Goal: Navigation & Orientation: Find specific page/section

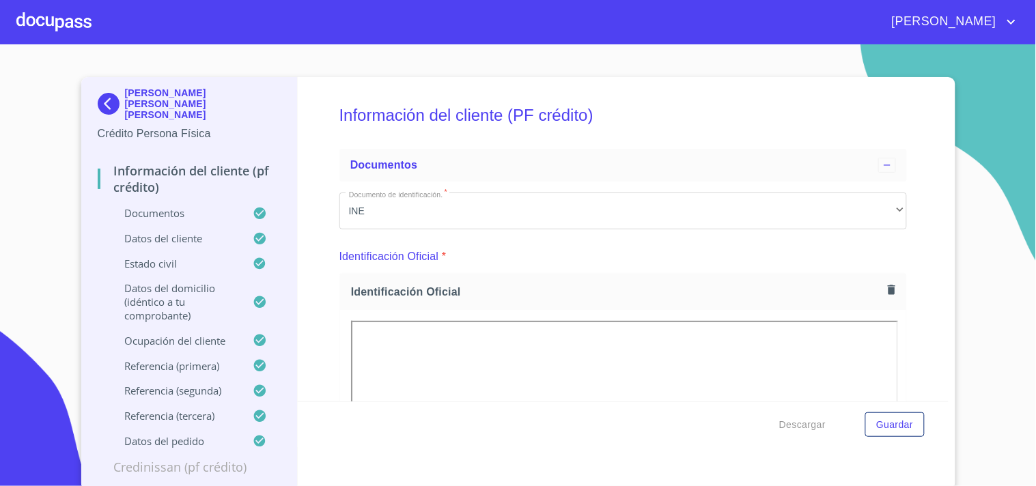
click at [38, 15] on div at bounding box center [53, 22] width 75 height 44
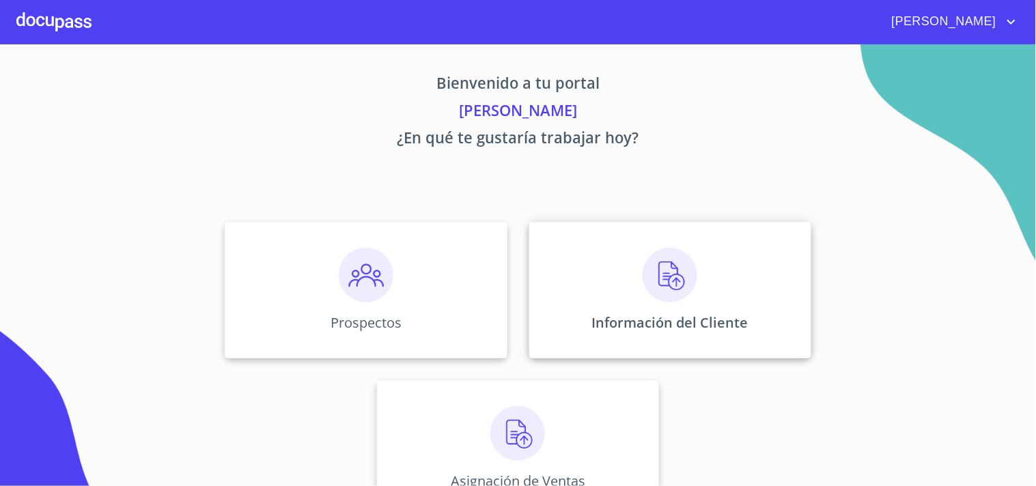
click at [558, 270] on div "Información del Cliente" at bounding box center [670, 290] width 282 height 137
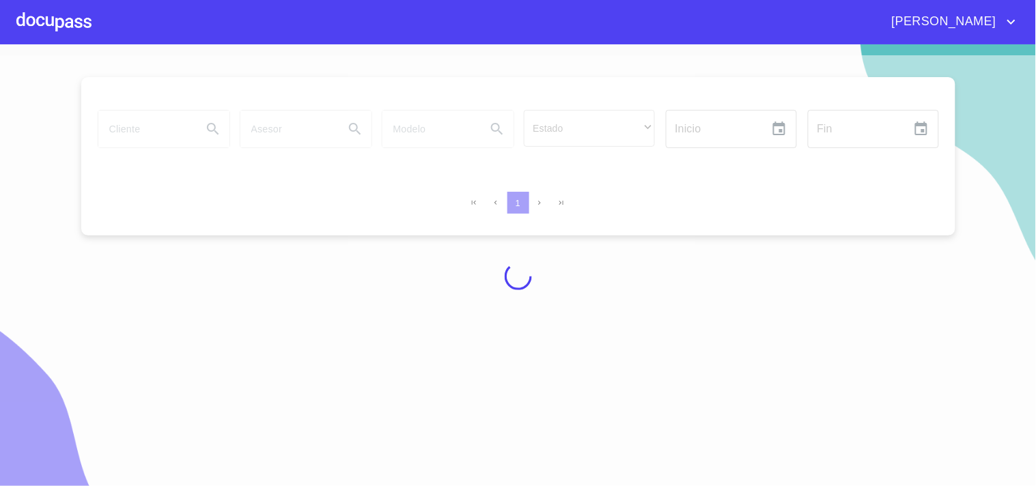
click at [988, 23] on span "[PERSON_NAME]" at bounding box center [943, 22] width 122 height 22
click at [1011, 23] on li "Salir" at bounding box center [998, 28] width 44 height 25
